Goal: Transaction & Acquisition: Download file/media

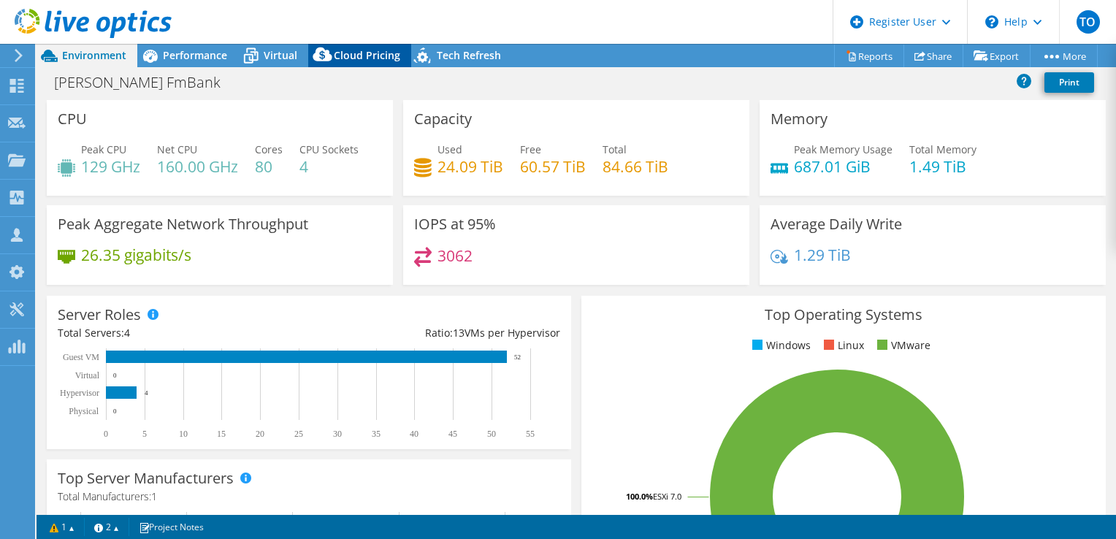
click at [316, 57] on icon at bounding box center [322, 54] width 19 height 14
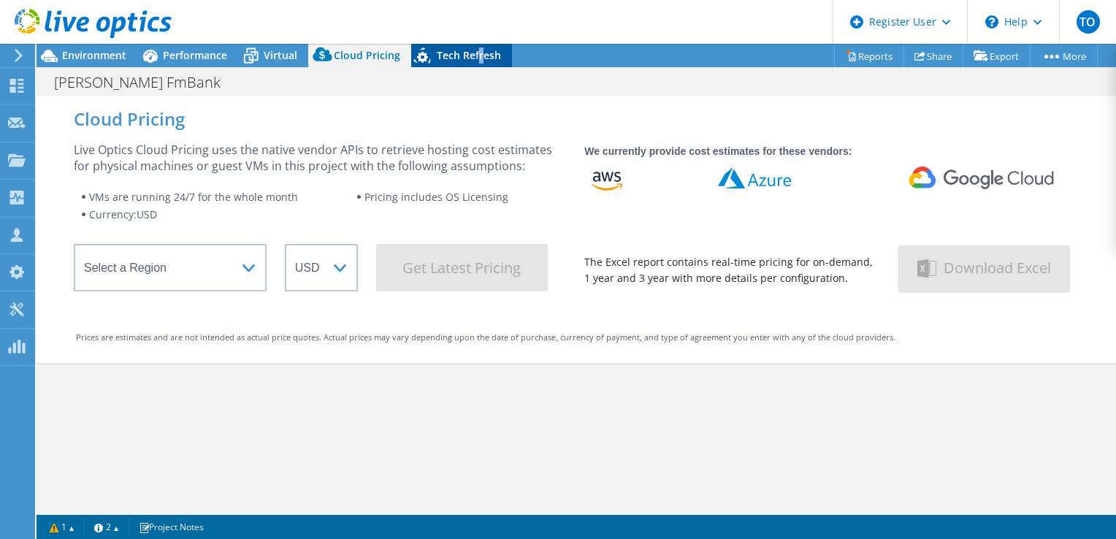
drag, startPoint x: 474, startPoint y: 63, endPoint x: 481, endPoint y: 66, distance: 7.9
click at [481, 66] on div "Tech Refresh" at bounding box center [461, 55] width 101 height 23
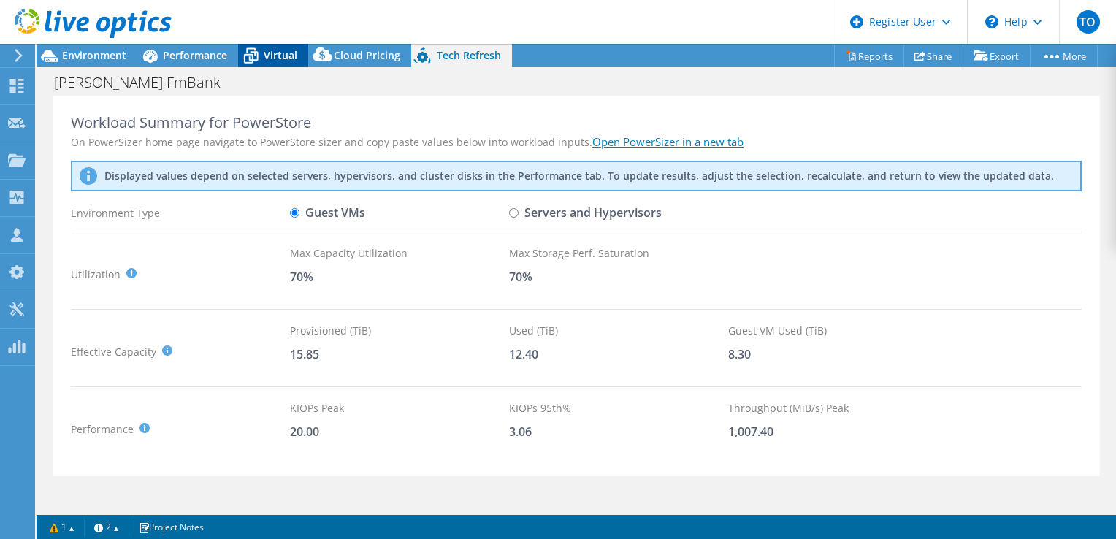
click at [295, 64] on div "Virtual" at bounding box center [273, 55] width 70 height 23
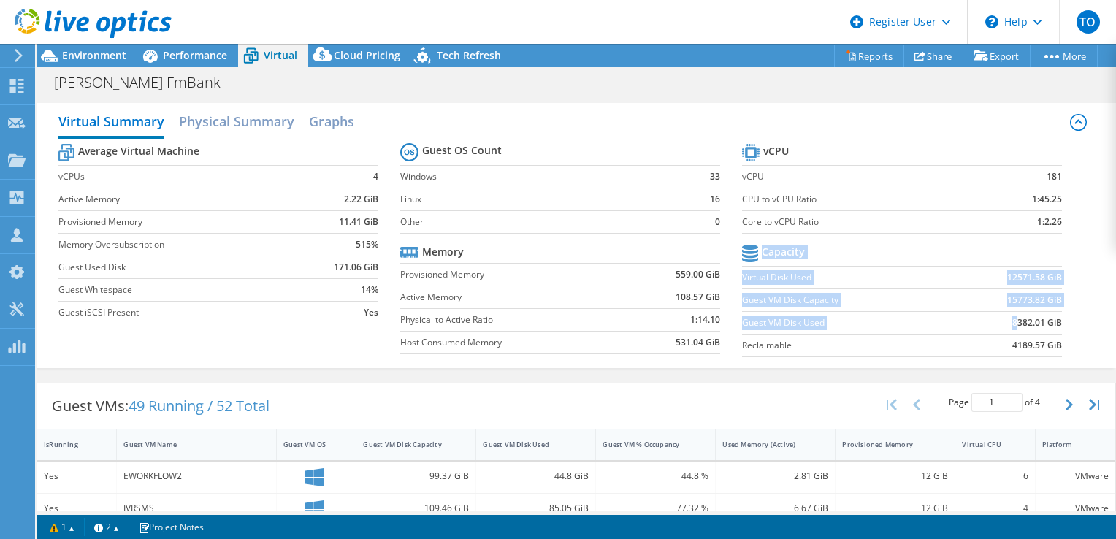
drag, startPoint x: 1071, startPoint y: 323, endPoint x: 1007, endPoint y: 323, distance: 63.5
click at [1007, 323] on div "Average Virtual Machine vCPUs 4 Active Memory 2.22 GiB Provisioned Memory 11.41…" at bounding box center [576, 251] width 1036 height 225
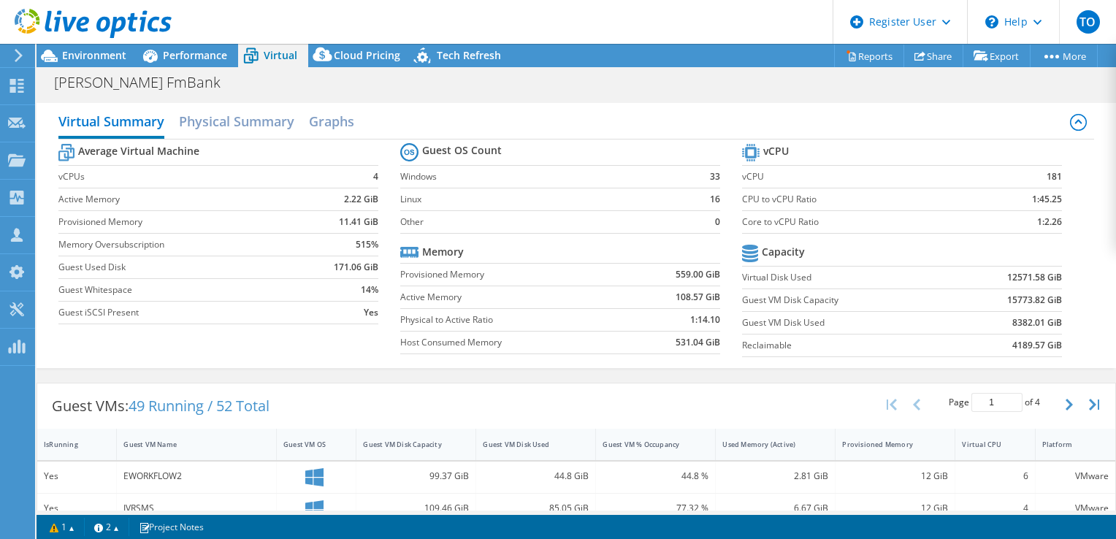
drag, startPoint x: 1007, startPoint y: 323, endPoint x: 999, endPoint y: 323, distance: 8.0
click at [999, 323] on td "8382.01 GiB" at bounding box center [1007, 322] width 110 height 23
drag, startPoint x: 999, startPoint y: 323, endPoint x: 1051, endPoint y: 313, distance: 52.7
click at [1051, 313] on td "8382.01 GiB" at bounding box center [1007, 322] width 110 height 23
click at [107, 53] on span "Environment" at bounding box center [94, 55] width 64 height 14
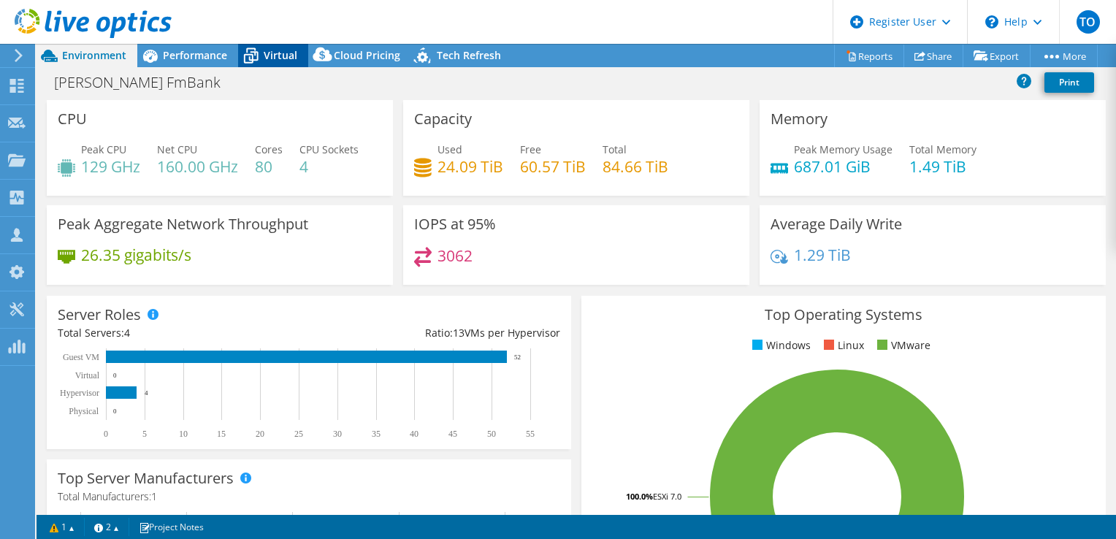
click at [283, 50] on span "Virtual" at bounding box center [281, 55] width 34 height 14
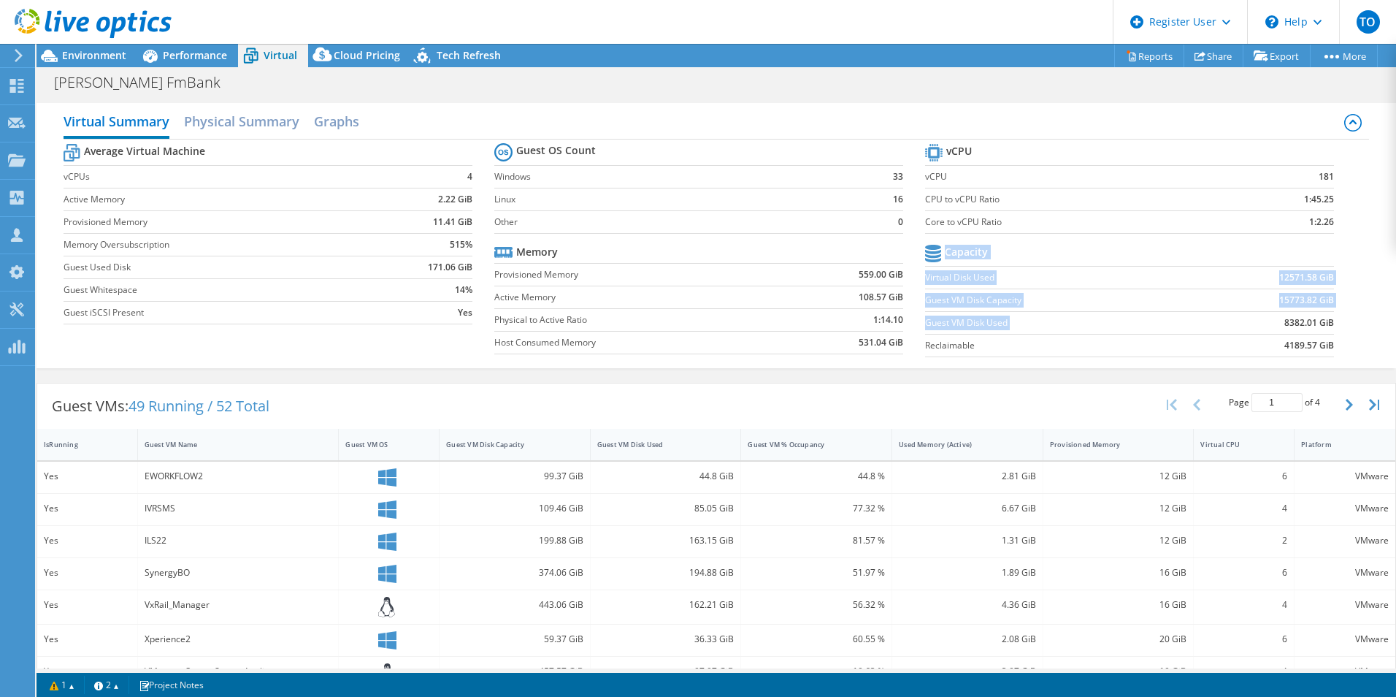
drag, startPoint x: 1266, startPoint y: 326, endPoint x: 1340, endPoint y: 324, distance: 74.6
click at [1115, 324] on section "vCPU vCPU 181 CPU to vCPU Ratio 1:45.25 Core to vCPU Ratio 1:2.26 Capacity Virt…" at bounding box center [1140, 252] width 431 height 224
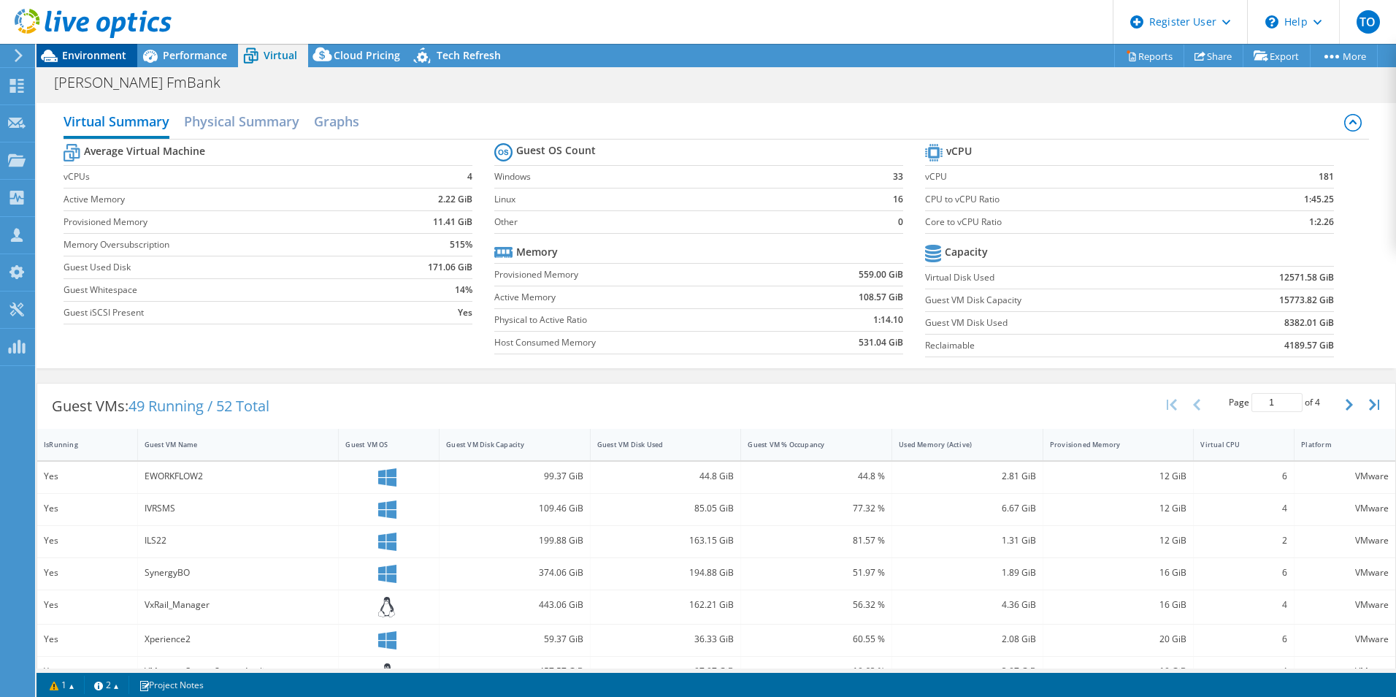
click at [96, 52] on span "Environment" at bounding box center [94, 55] width 64 height 14
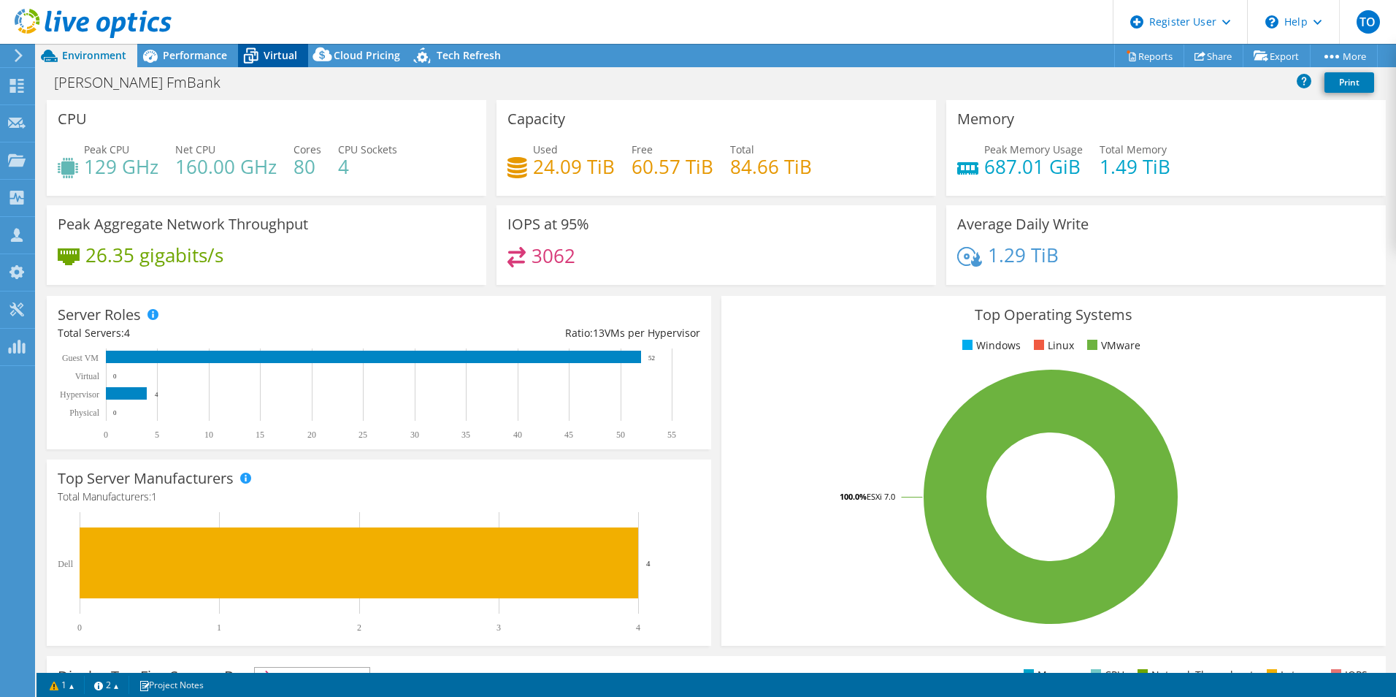
click at [292, 56] on span "Virtual" at bounding box center [281, 55] width 34 height 14
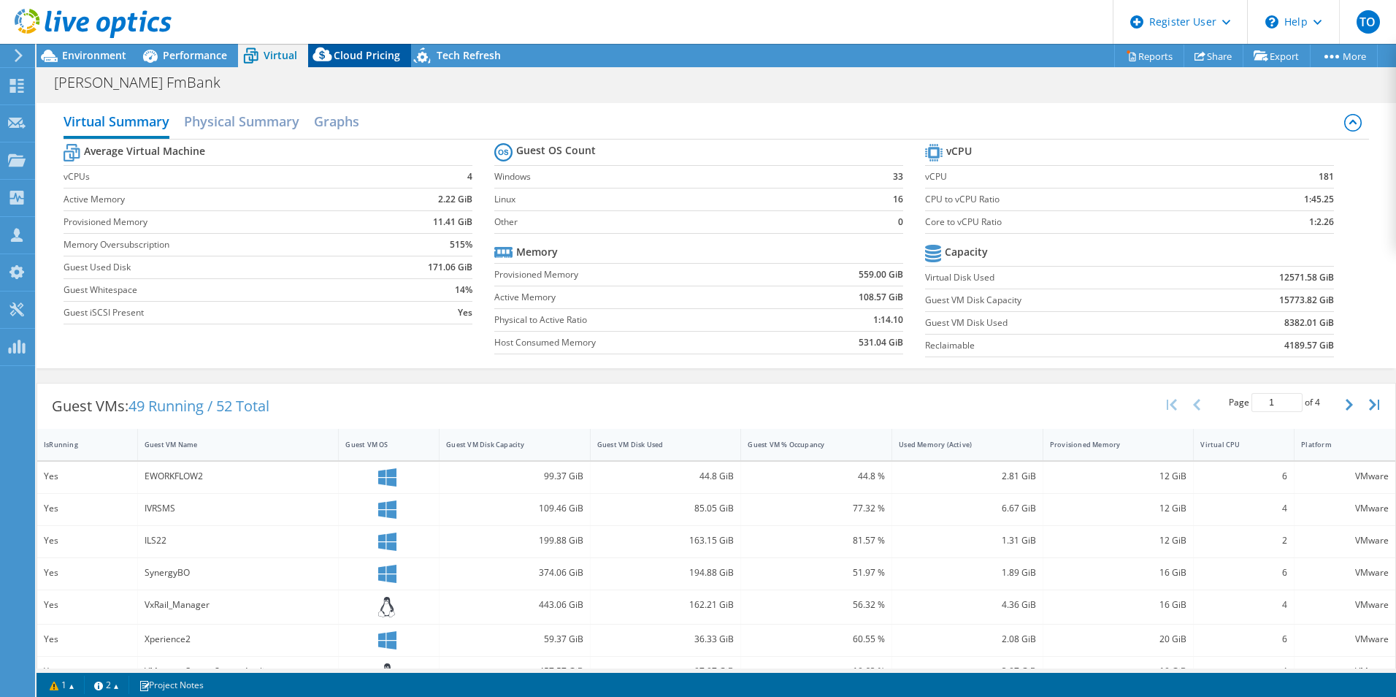
click at [354, 61] on span "Cloud Pricing" at bounding box center [367, 55] width 66 height 14
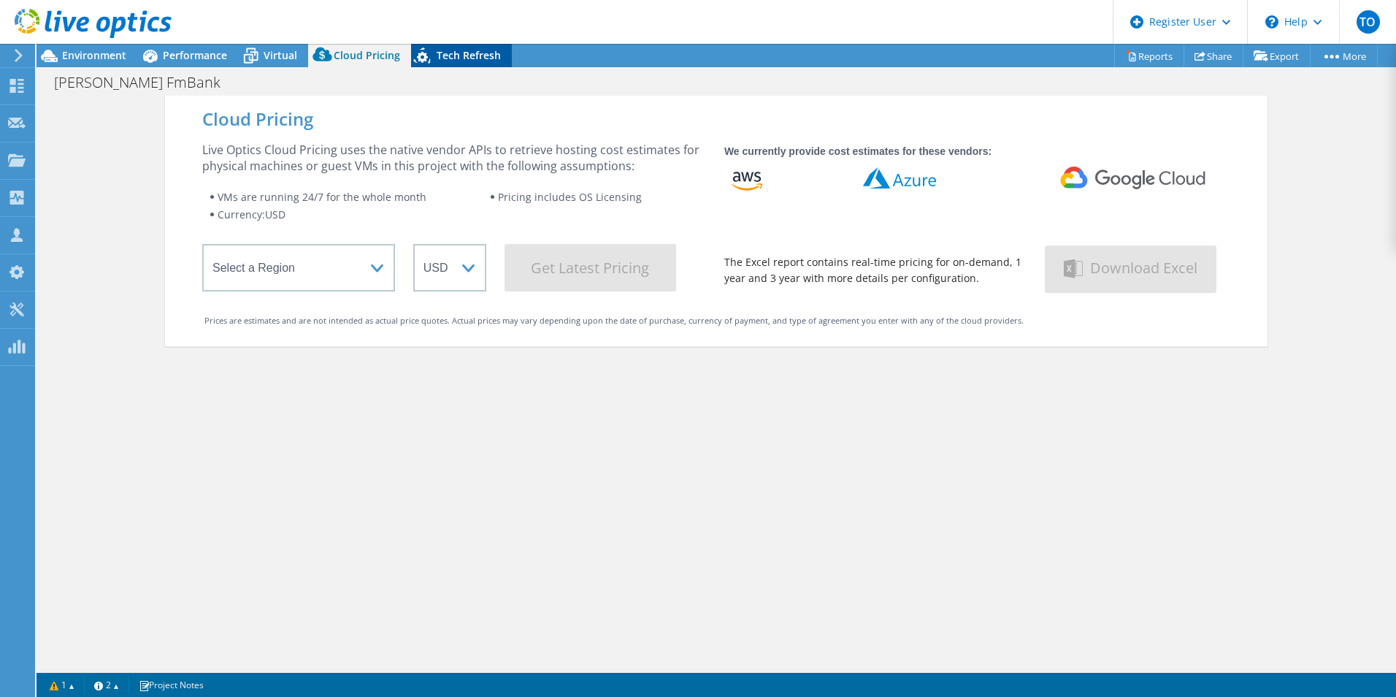
click at [430, 58] on icon at bounding box center [424, 58] width 26 height 30
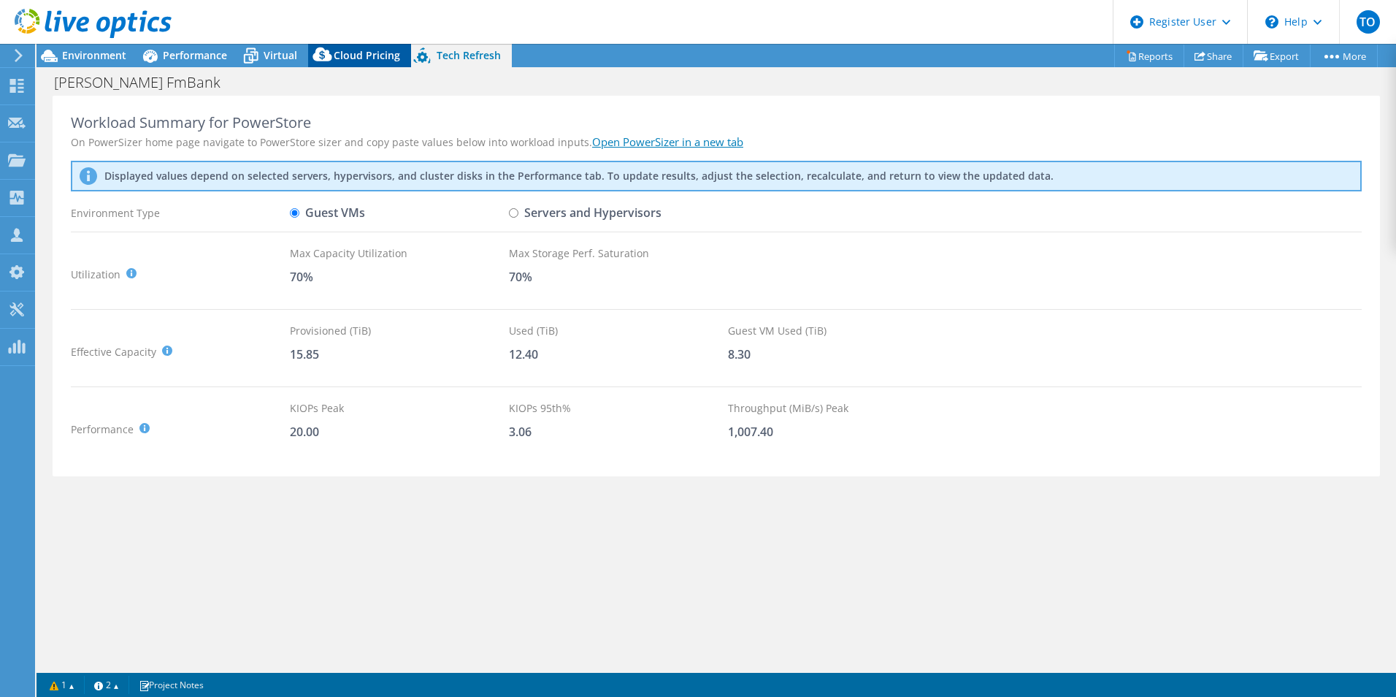
click at [321, 56] on icon at bounding box center [322, 57] width 29 height 29
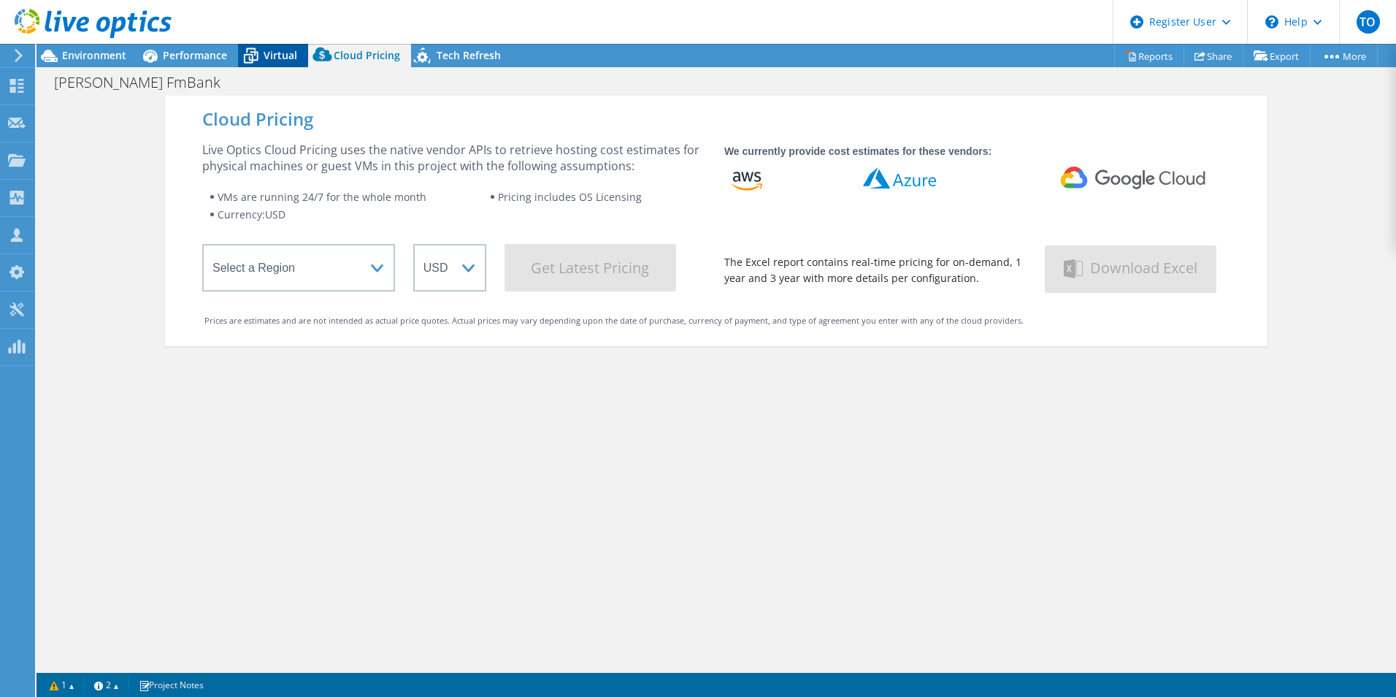
click at [272, 54] on span "Virtual" at bounding box center [281, 55] width 34 height 14
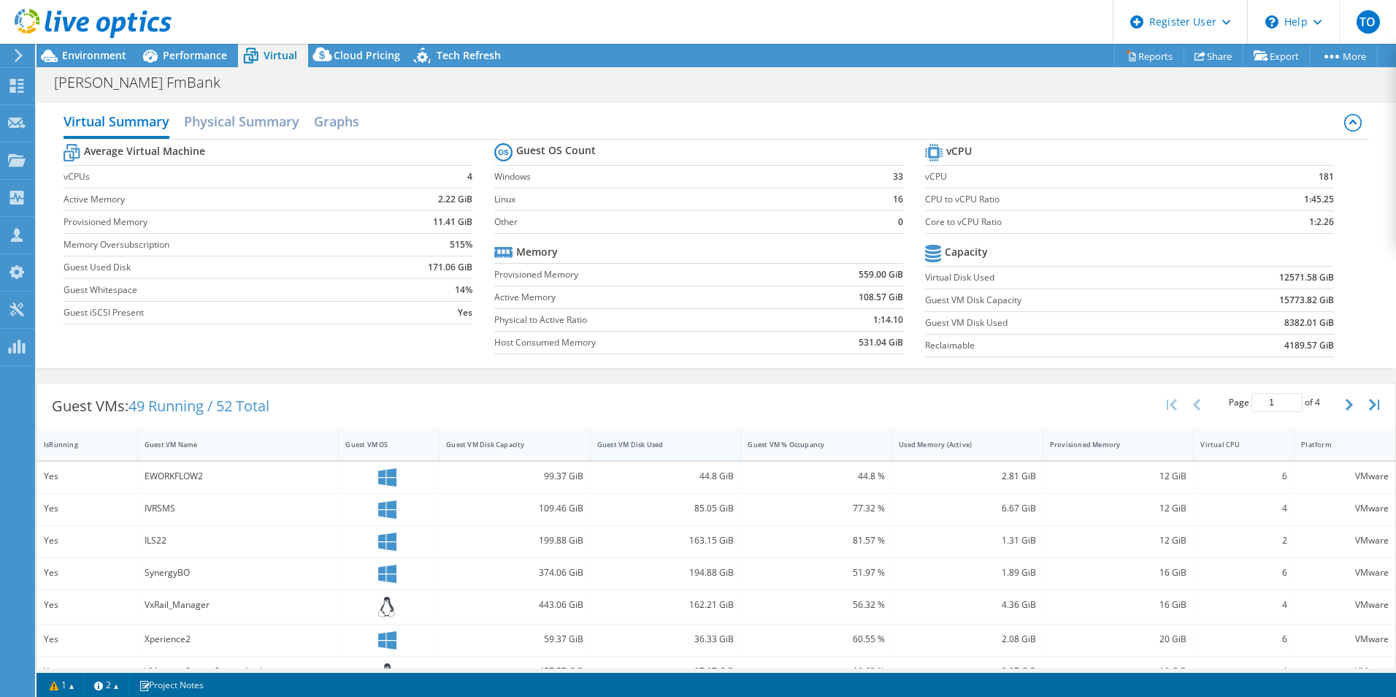
click at [667, 435] on div "Guest VM Disk Used" at bounding box center [657, 444] width 133 height 23
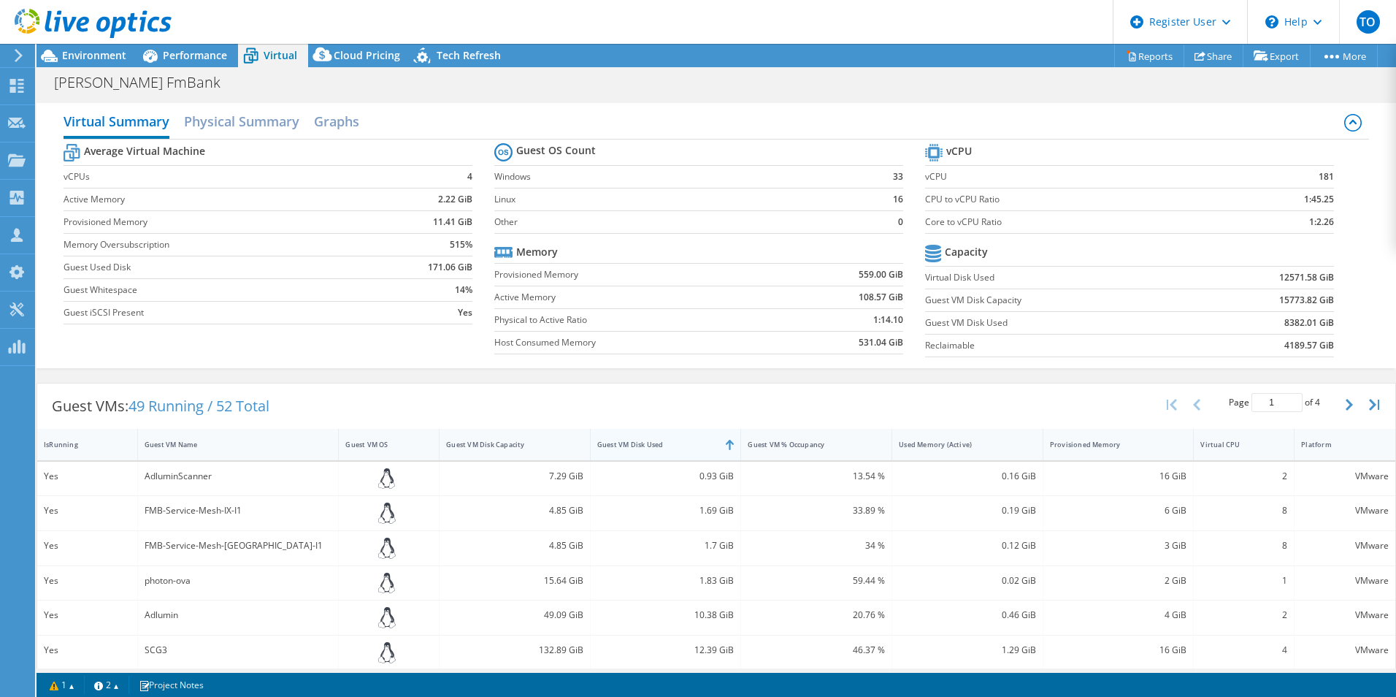
click at [667, 435] on div "Guest VM Disk Used" at bounding box center [657, 444] width 133 height 23
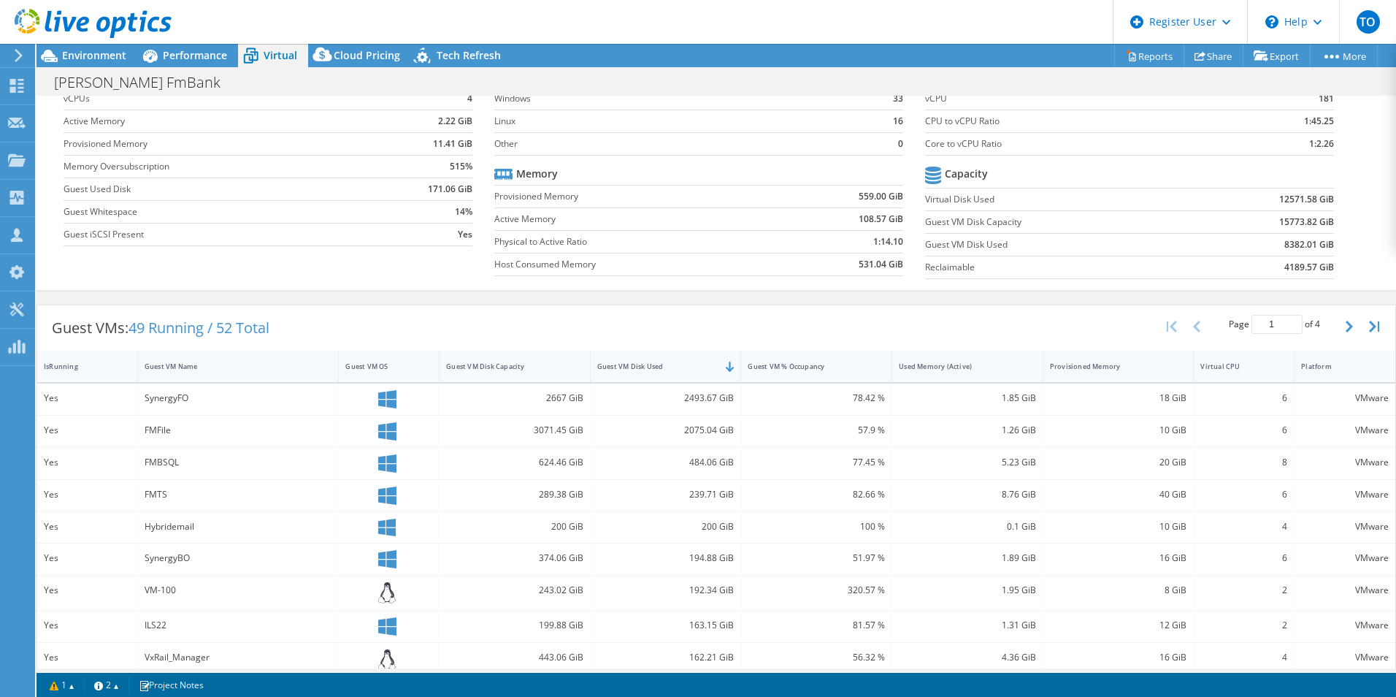
scroll to position [77, 0]
click at [1115, 325] on button "button" at bounding box center [1351, 328] width 25 height 28
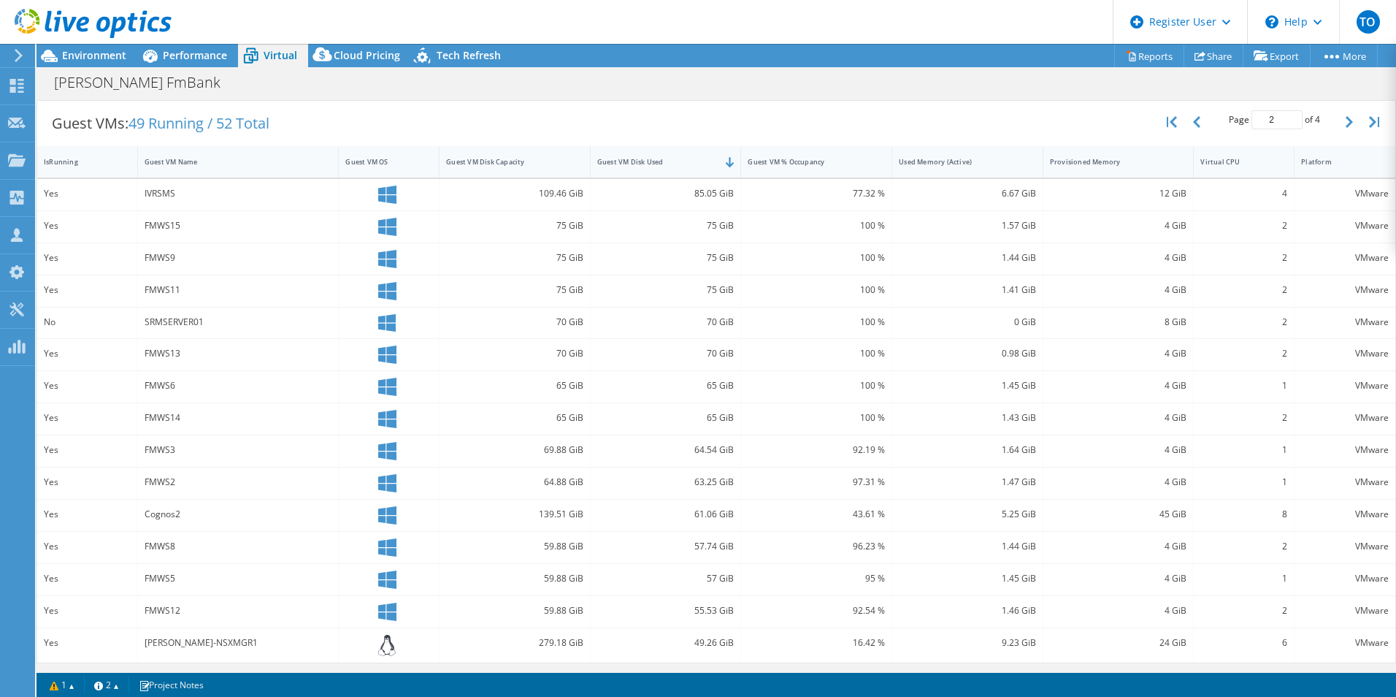
scroll to position [285, 0]
click at [1115, 120] on icon "button" at bounding box center [1349, 120] width 7 height 12
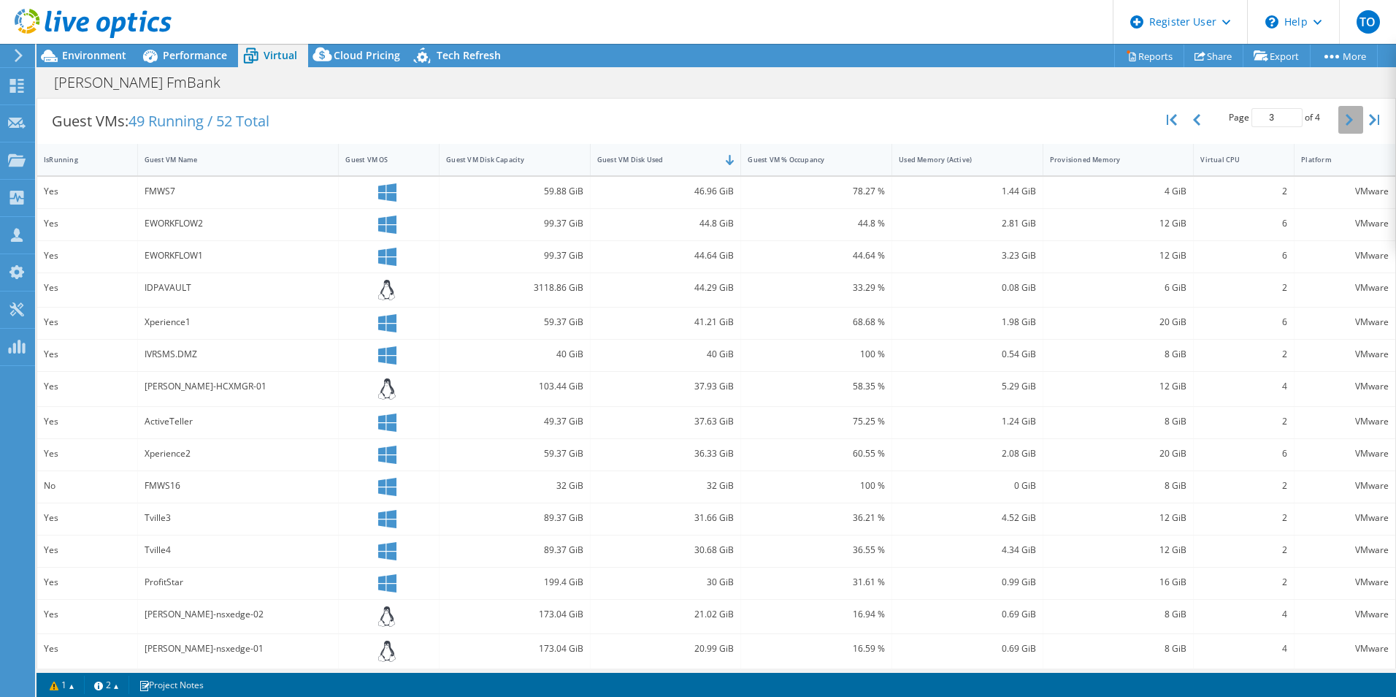
click at [1115, 128] on button "button" at bounding box center [1351, 120] width 25 height 28
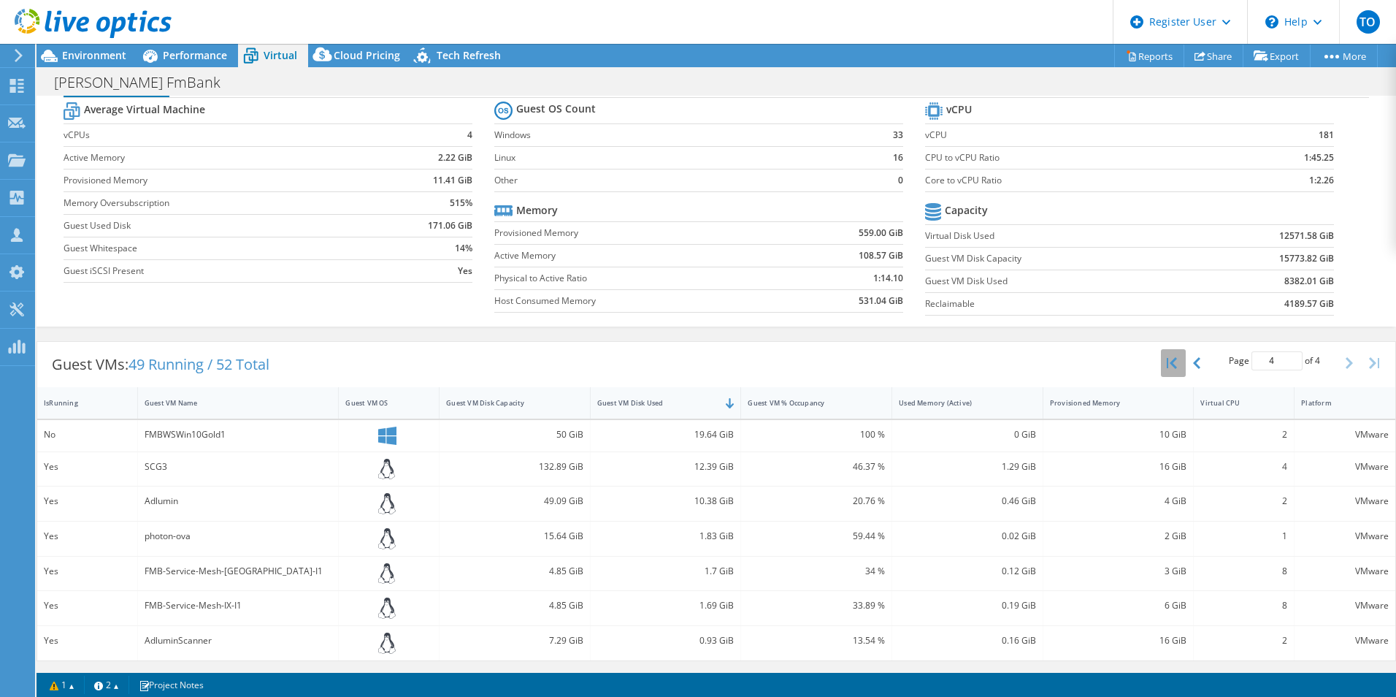
click at [1115, 369] on button "button" at bounding box center [1173, 363] width 25 height 28
type input "1"
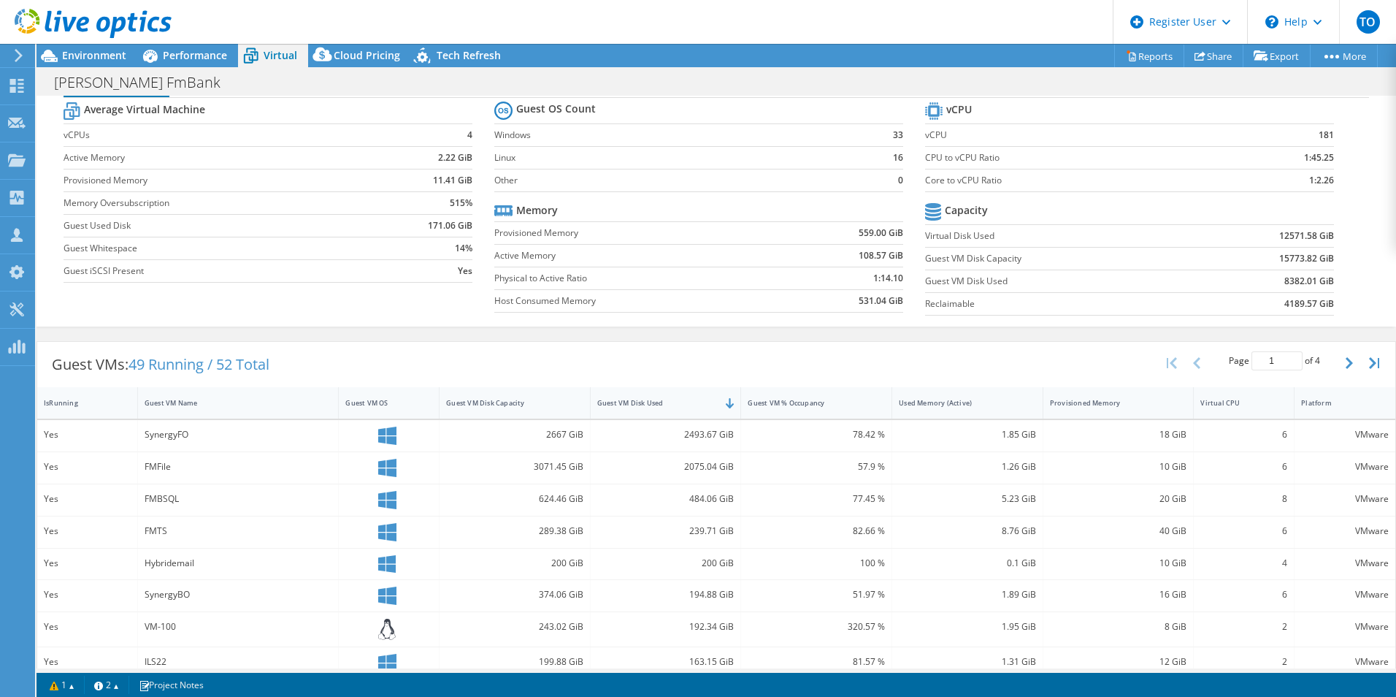
scroll to position [296, 0]
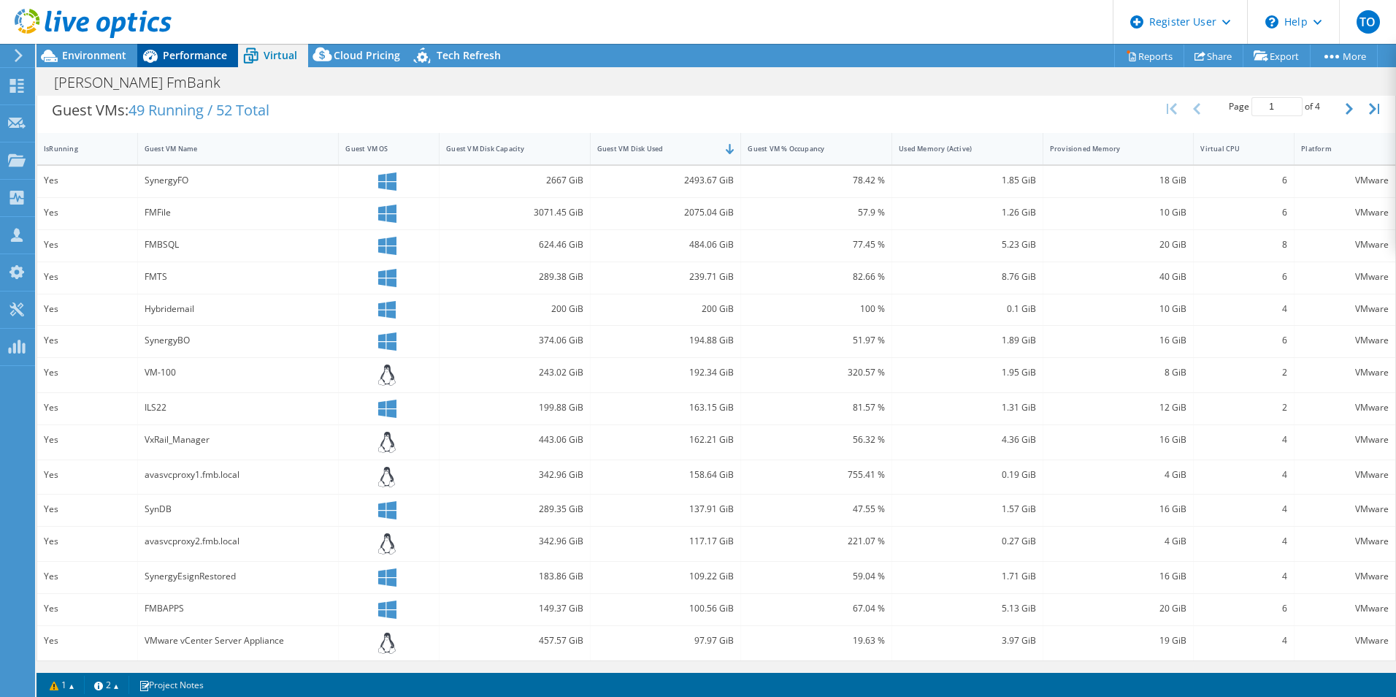
click at [164, 56] on span "Performance" at bounding box center [195, 55] width 64 height 14
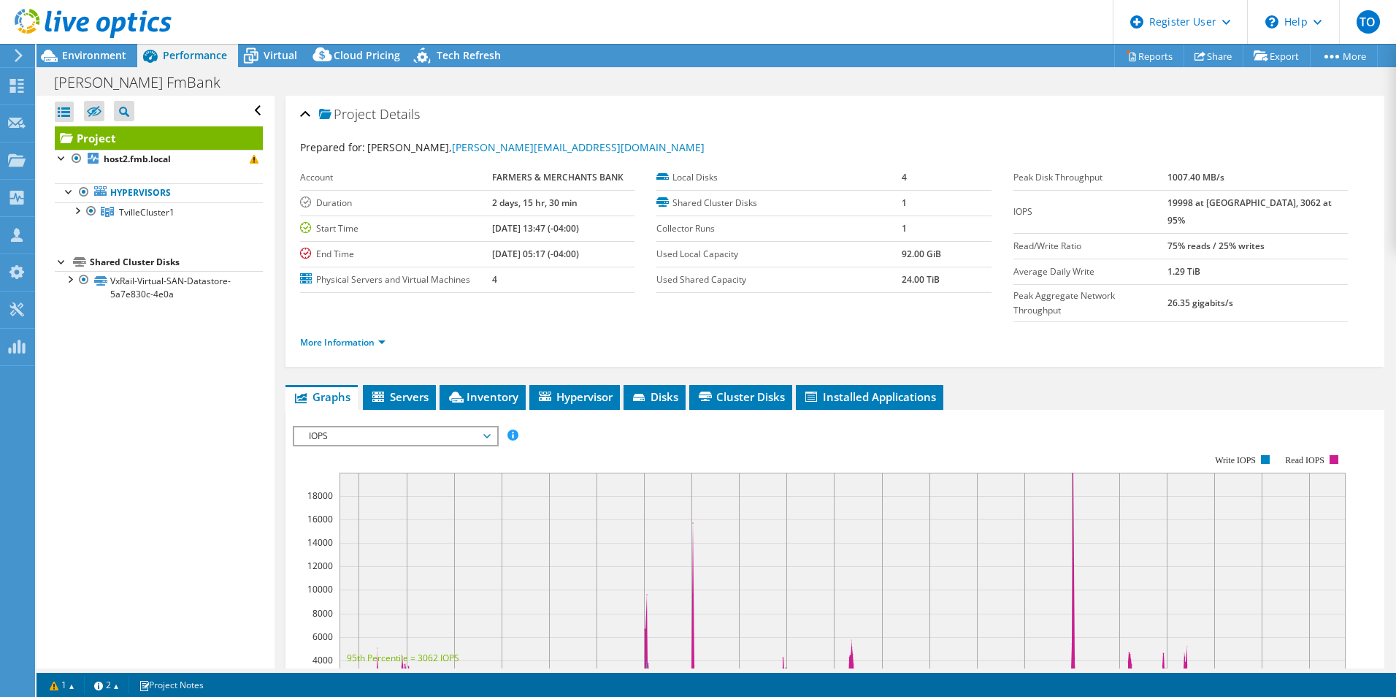
click at [307, 335] on li "More Information" at bounding box center [347, 343] width 94 height 16
drag, startPoint x: 307, startPoint y: 319, endPoint x: 375, endPoint y: 318, distance: 67.9
click at [375, 336] on link "More Information" at bounding box center [342, 342] width 85 height 12
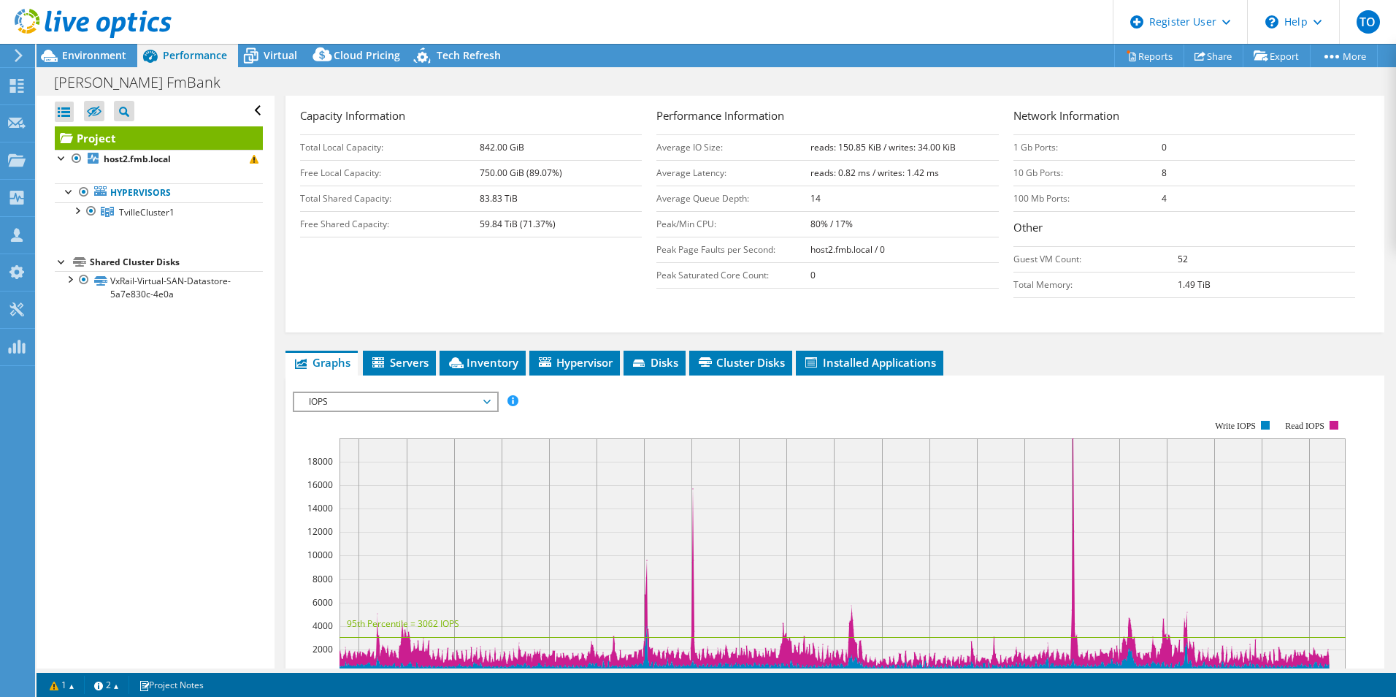
scroll to position [73, 0]
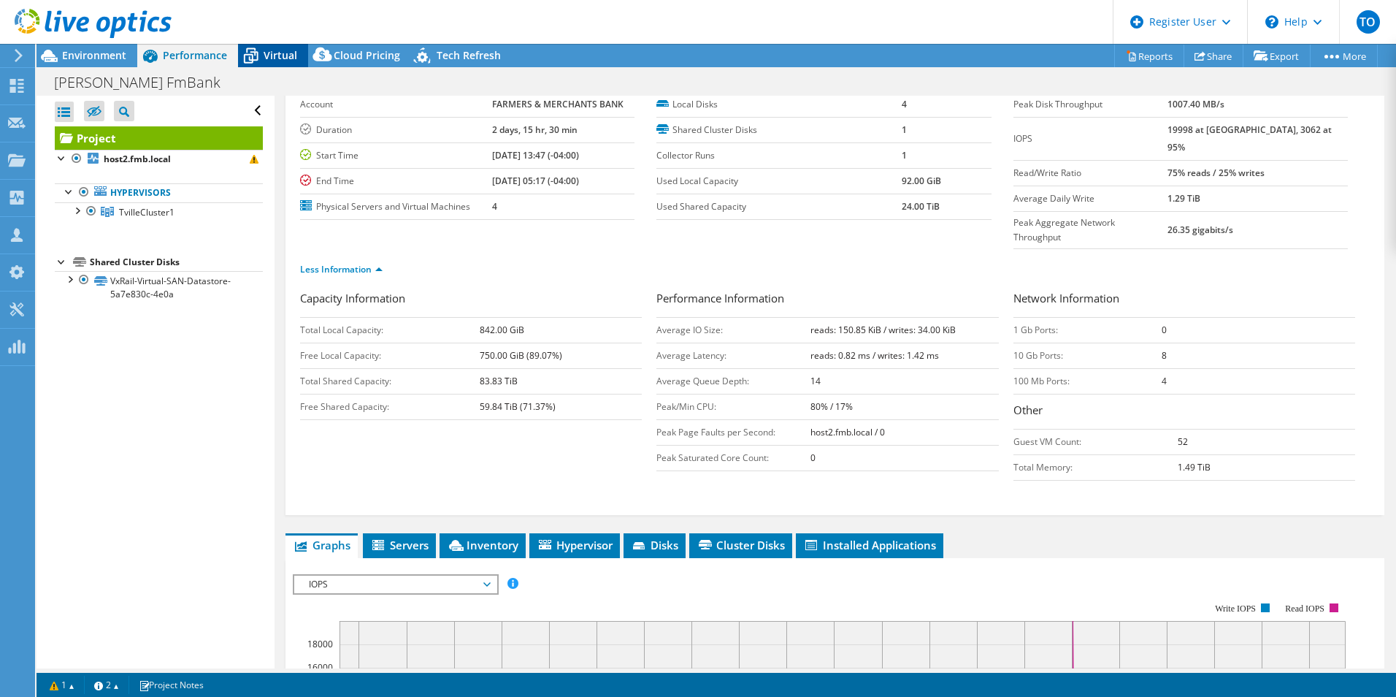
click at [291, 56] on span "Virtual" at bounding box center [281, 55] width 34 height 14
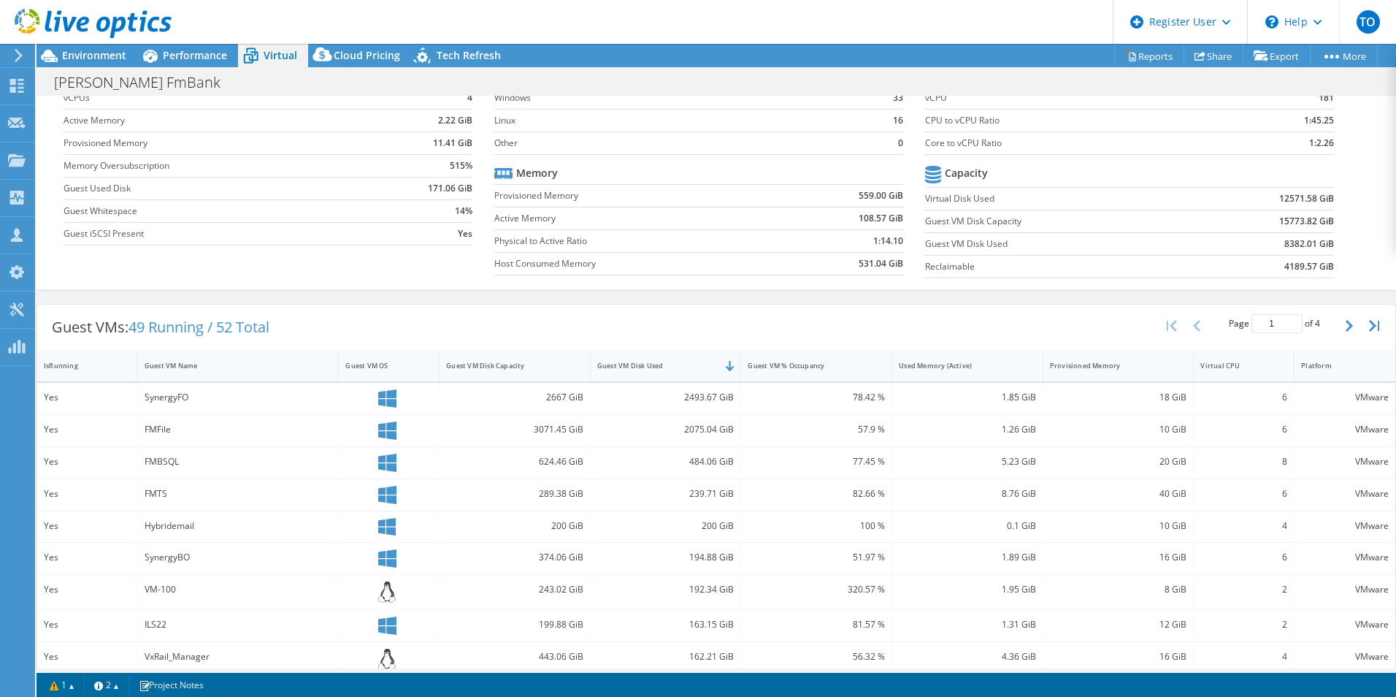
scroll to position [0, 0]
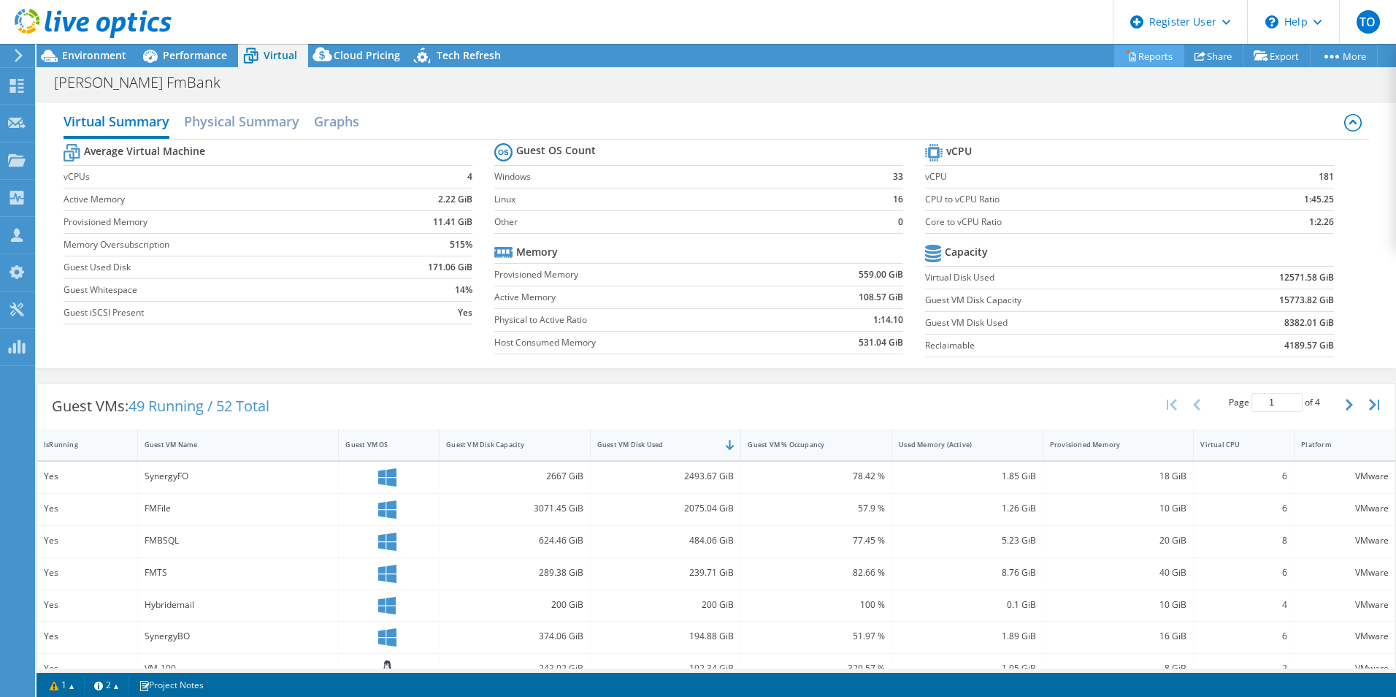
click at [1115, 50] on link "Reports" at bounding box center [1150, 56] width 70 height 23
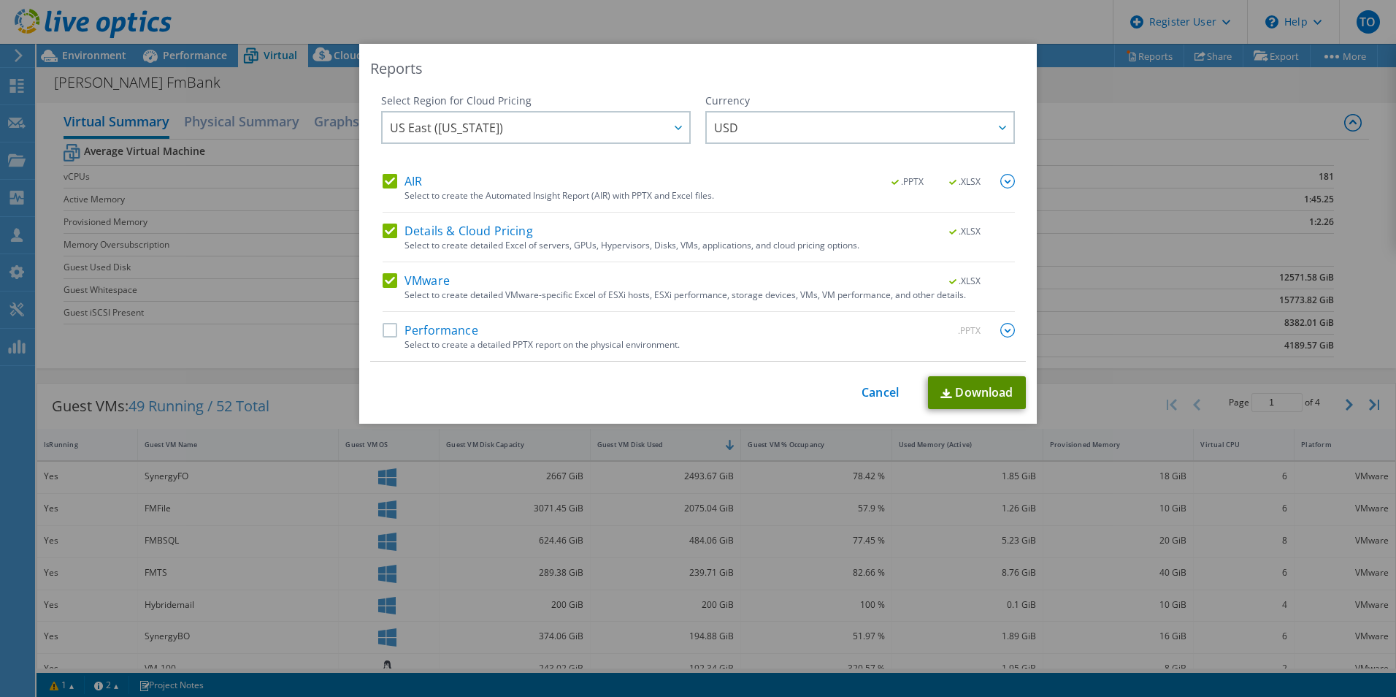
click at [983, 383] on link "Download" at bounding box center [977, 392] width 98 height 33
click at [425, 334] on label "Performance" at bounding box center [431, 330] width 96 height 15
click at [0, 0] on input "Performance" at bounding box center [0, 0] width 0 height 0
click at [416, 290] on div "Select to create detailed VMware-specific Excel of ESXi hosts, ESXi performance…" at bounding box center [710, 295] width 611 height 10
click at [415, 283] on label "VMware" at bounding box center [416, 280] width 67 height 15
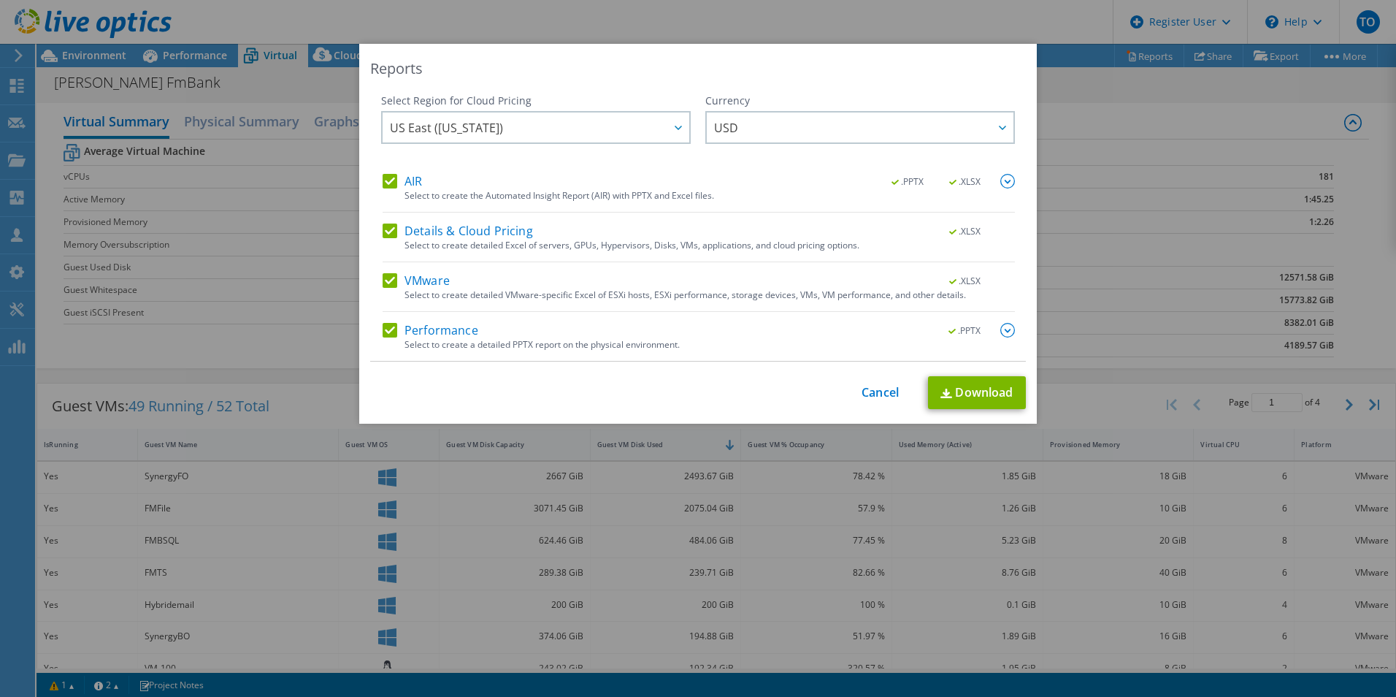
click at [0, 0] on input "VMware" at bounding box center [0, 0] width 0 height 0
click at [420, 224] on label "Details & Cloud Pricing" at bounding box center [458, 230] width 150 height 15
click at [0, 0] on input "Details & Cloud Pricing" at bounding box center [0, 0] width 0 height 0
click at [410, 185] on label "AIR" at bounding box center [402, 181] width 39 height 15
click at [0, 0] on input "AIR" at bounding box center [0, 0] width 0 height 0
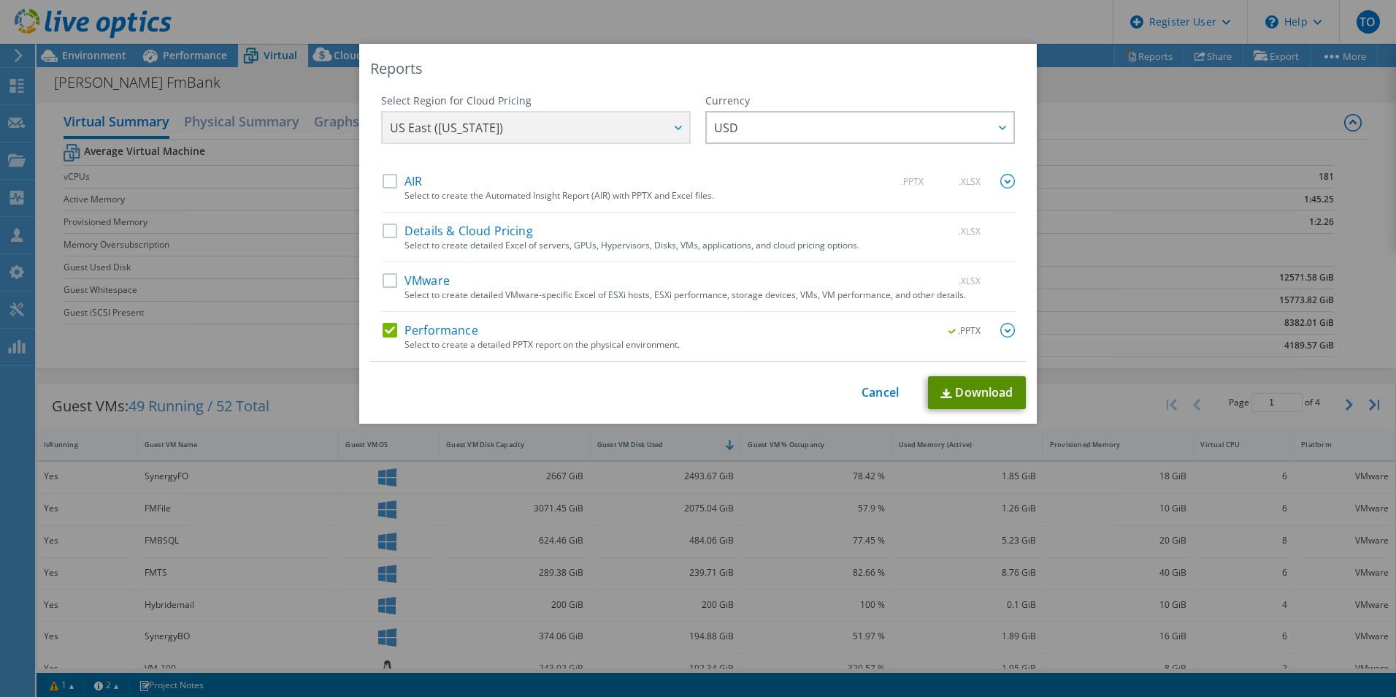
click at [1015, 391] on link "Download" at bounding box center [977, 392] width 98 height 33
